Goal: Information Seeking & Learning: Get advice/opinions

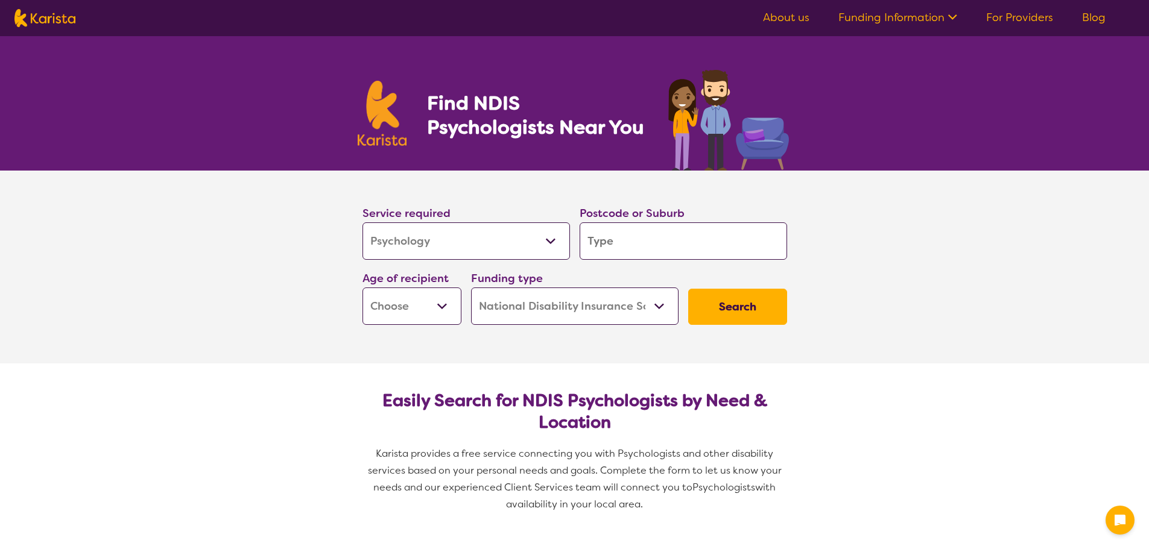
select select "Psychology"
select select "NDIS"
select select "Psychology"
select select "NDIS"
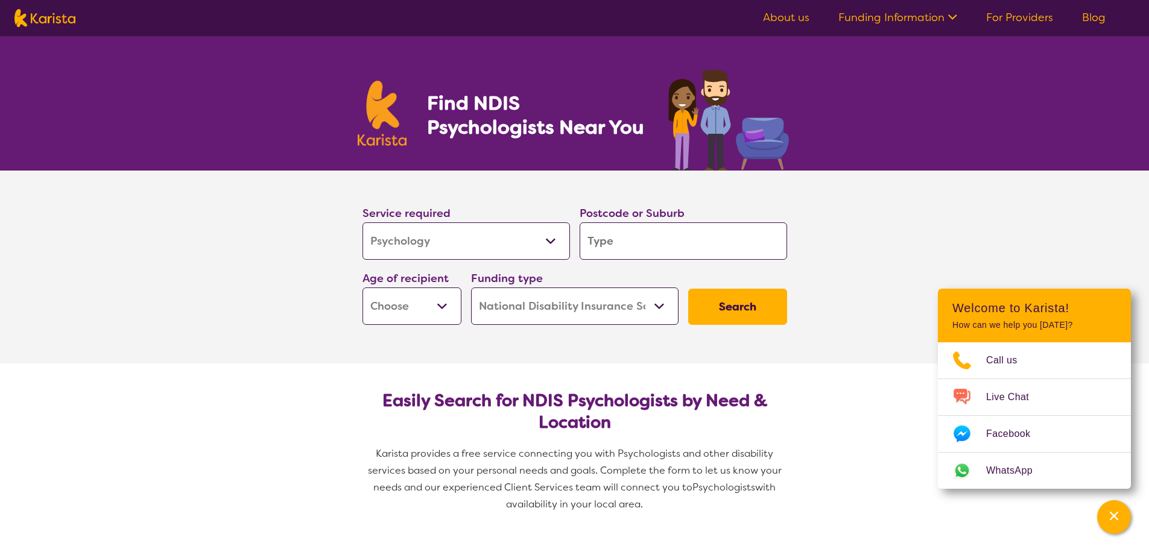
click at [616, 242] on input "search" at bounding box center [683, 241] width 207 height 37
type input "3"
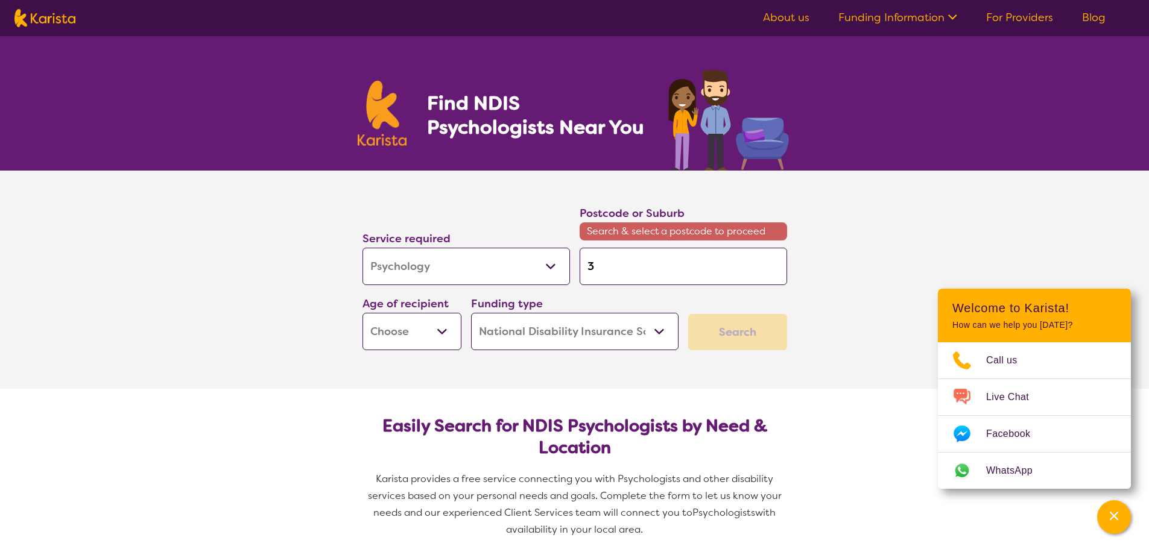
type input "30"
type input "305"
type input "3051"
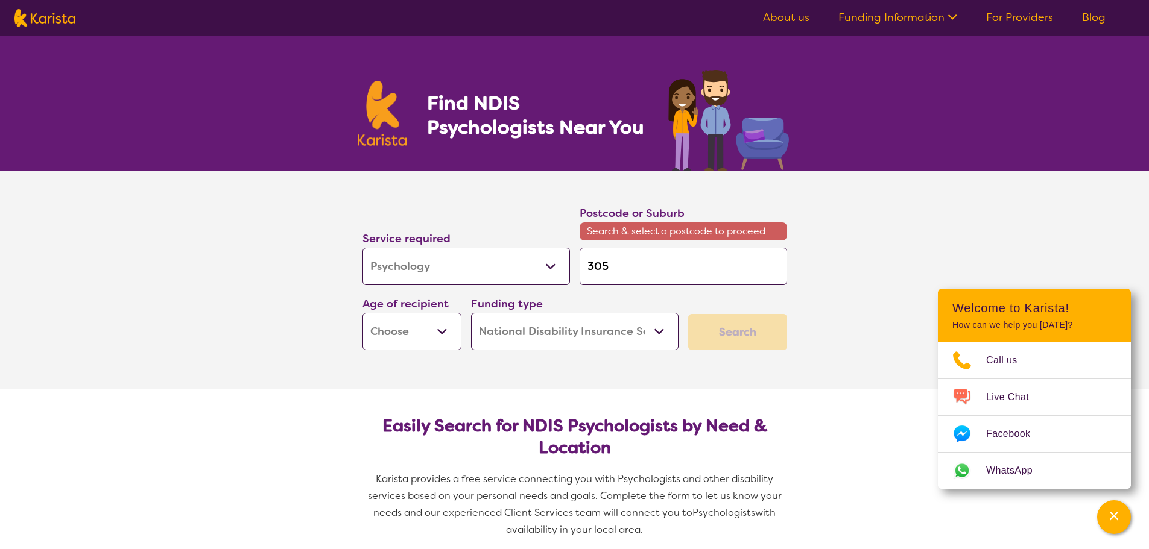
type input "3051"
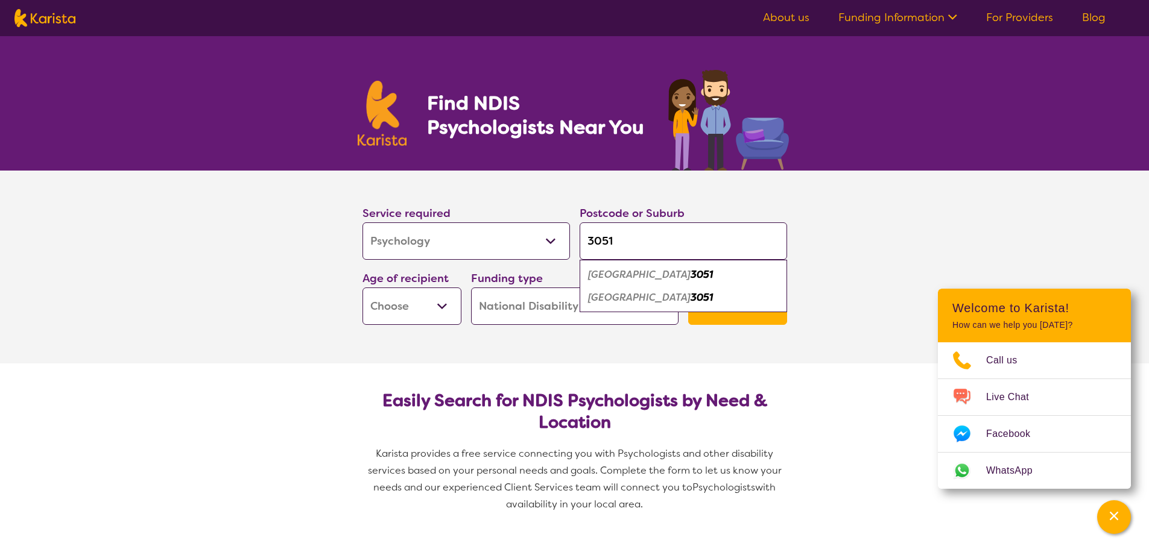
type input "3051"
click at [688, 289] on button "Search" at bounding box center [737, 307] width 99 height 36
click at [445, 312] on select "Early Childhood - 0 to 9 Child - 10 to 11 Adolescent - 12 to 17 Adult - 18 to 6…" at bounding box center [411, 306] width 99 height 37
select select "EC"
click at [362, 288] on select "Early Childhood - 0 to 9 Child - 10 to 11 Adolescent - 12 to 17 Adult - 18 to 6…" at bounding box center [411, 306] width 99 height 37
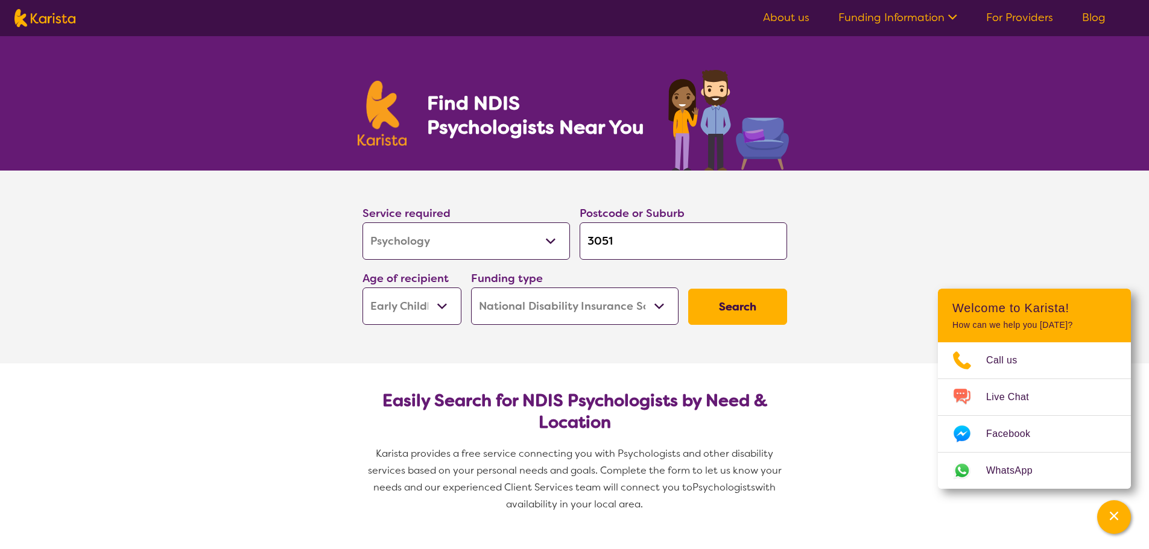
select select "EC"
click at [758, 315] on button "Search" at bounding box center [737, 307] width 99 height 36
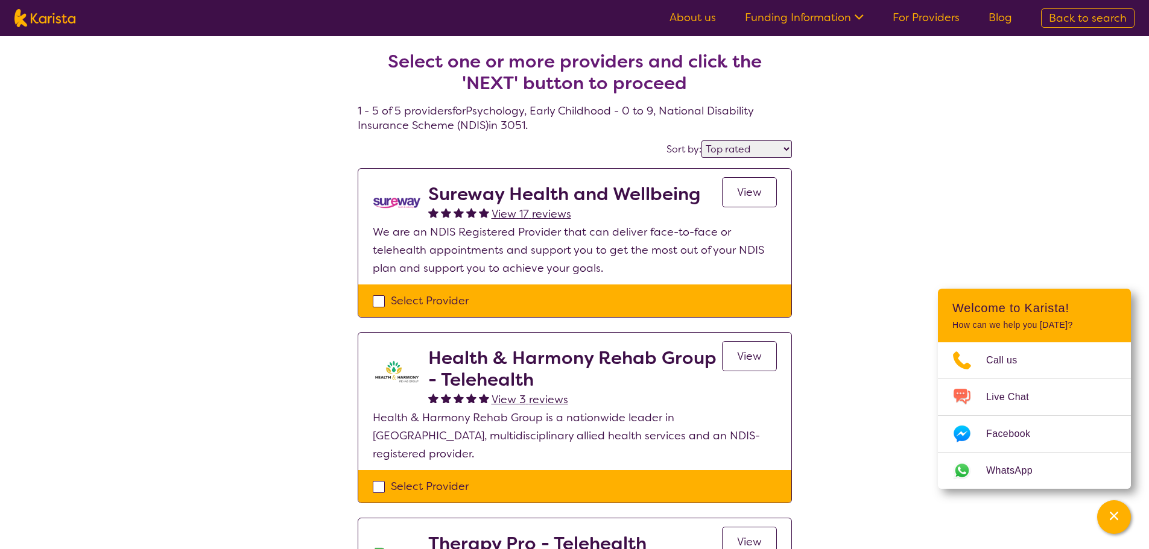
click at [781, 149] on select "Highly reviewed Top rated" at bounding box center [746, 149] width 90 height 17
click at [702, 141] on select "Highly reviewed Top rated" at bounding box center [746, 149] width 90 height 17
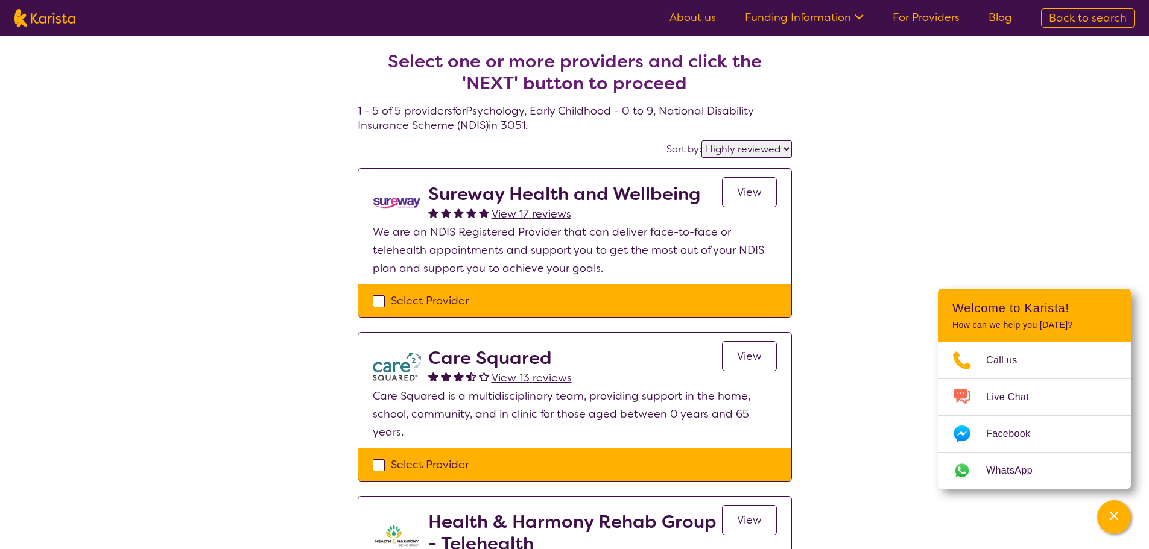
click at [785, 151] on select "Highly reviewed Top rated" at bounding box center [746, 149] width 90 height 17
select select "by_score"
click at [702, 141] on select "Highly reviewed Top rated" at bounding box center [746, 149] width 90 height 17
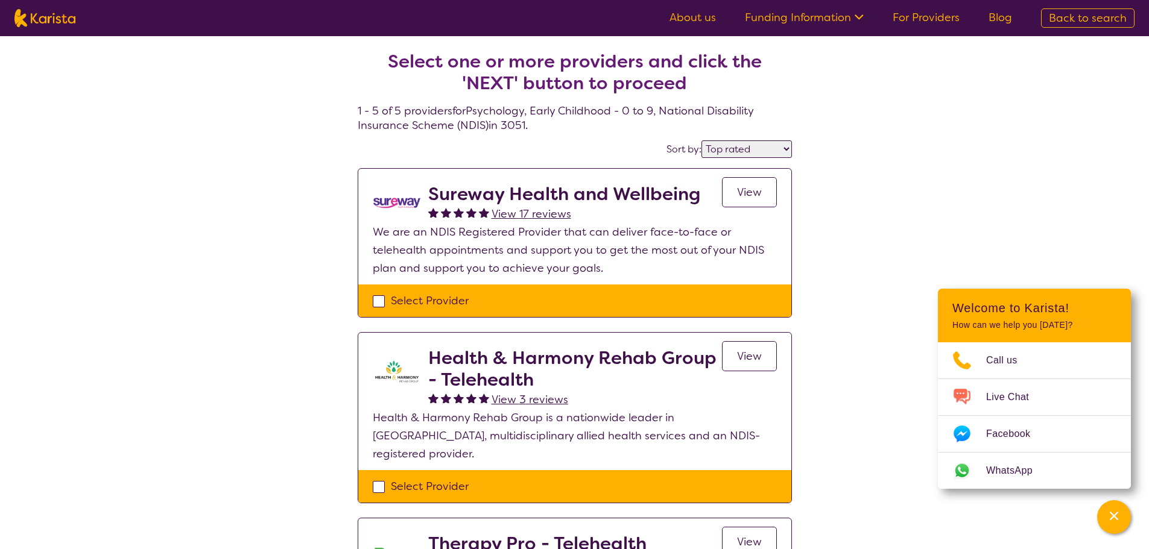
click at [751, 196] on span "View" at bounding box center [749, 192] width 25 height 14
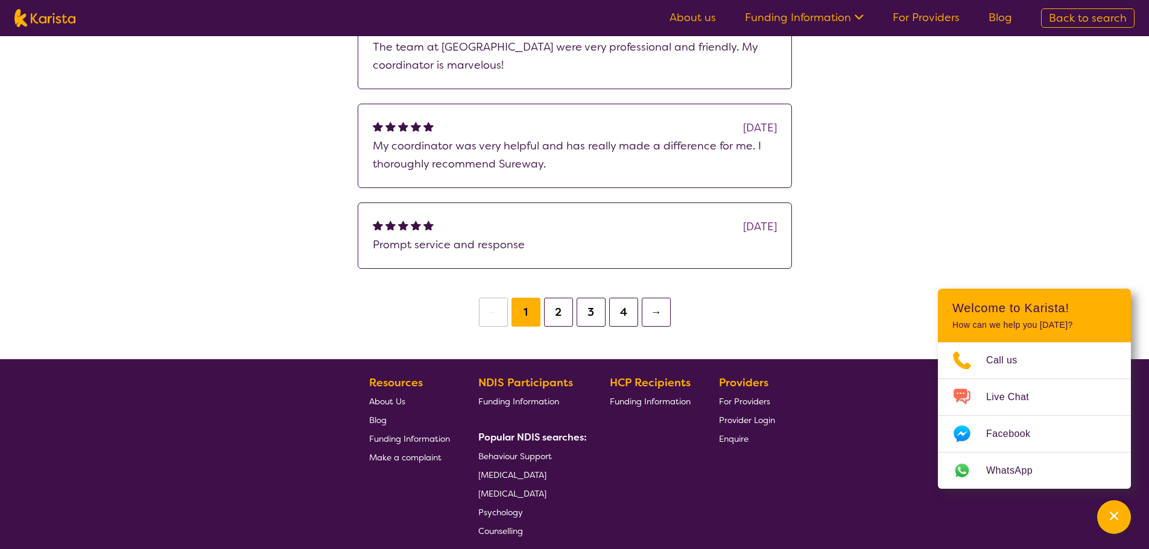
scroll to position [1266, 0]
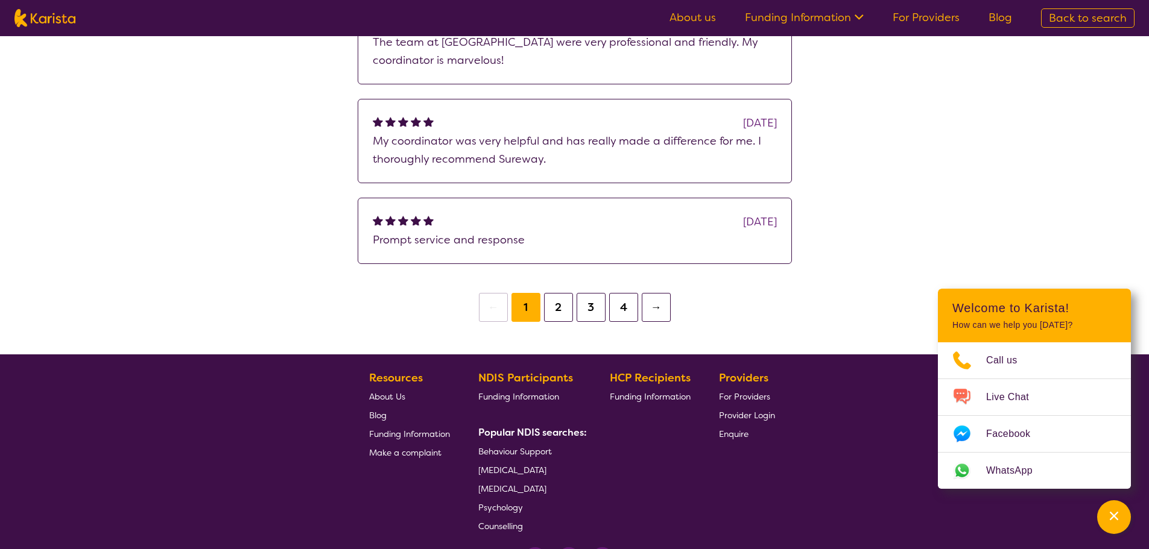
select select "by_score"
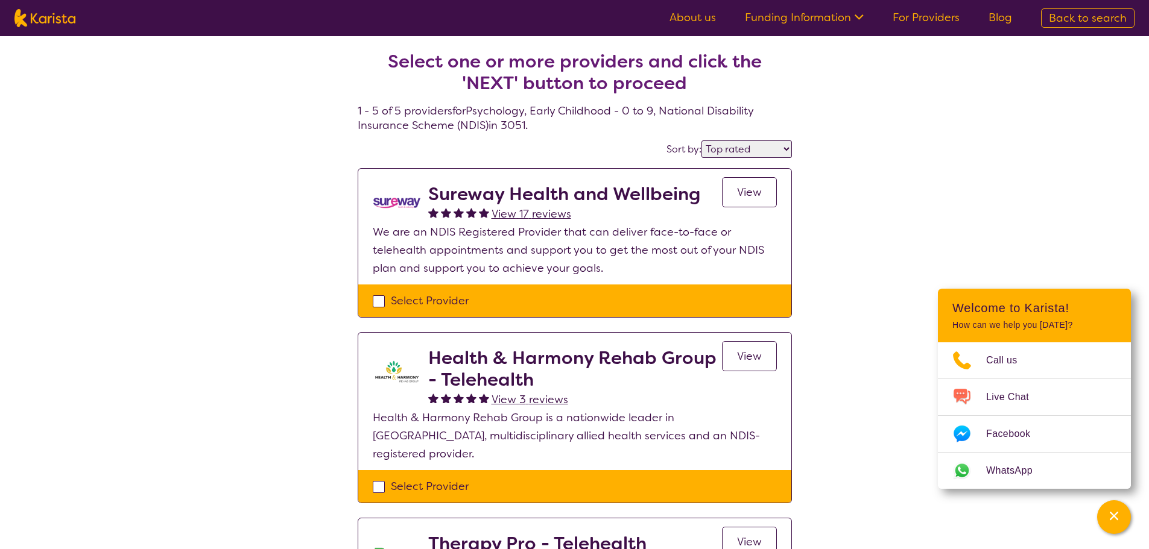
click at [901, 492] on div "Select one or more providers and click the 'NEXT' button to proceed 1 - 5 of 5 …" at bounding box center [574, 541] width 1149 height 1011
select select "Psychology"
select select "EC"
select select "NDIS"
select select "Psychology"
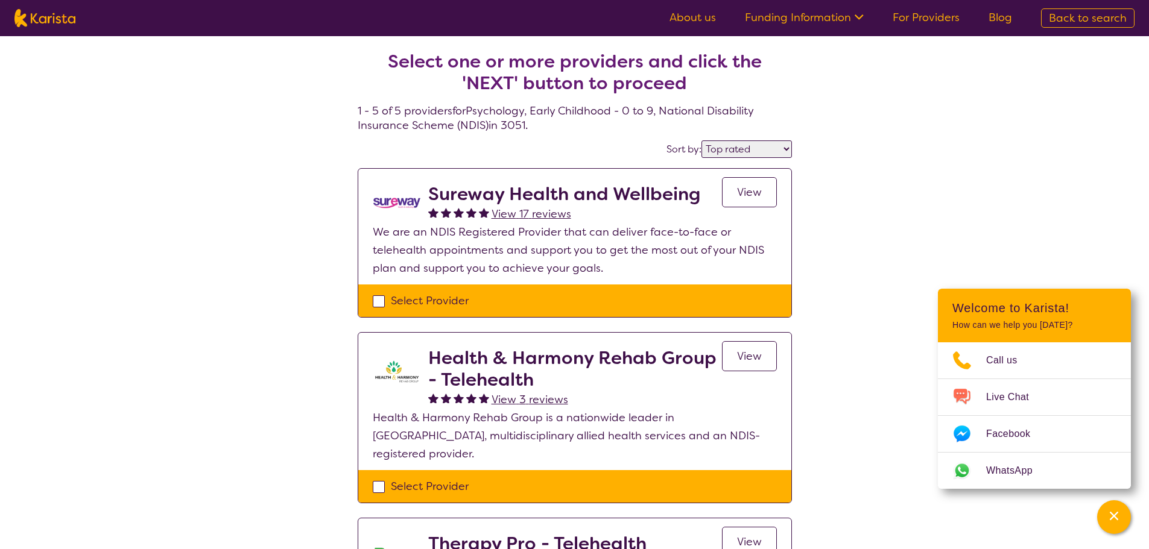
select select "EC"
select select "NDIS"
